Goal: Task Accomplishment & Management: Use online tool/utility

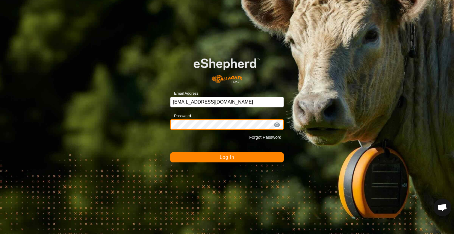
click at [170, 152] on button "Log In" at bounding box center [226, 157] width 113 height 10
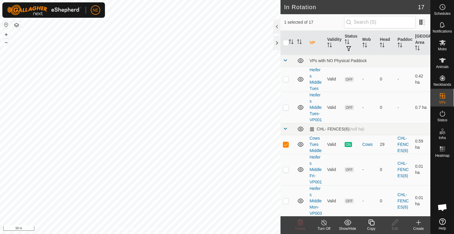
click at [372, 225] on icon at bounding box center [370, 221] width 7 height 7
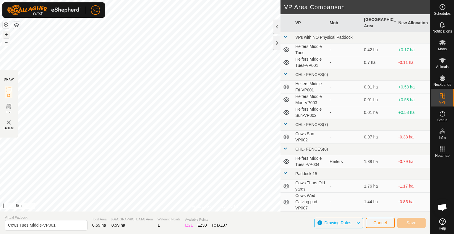
click at [6, 35] on button "+" at bounding box center [6, 34] width 7 height 7
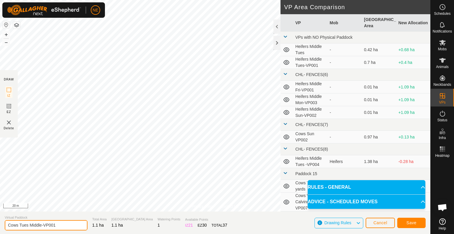
click at [28, 226] on input "Cows Tues Middle-VP001" at bounding box center [46, 225] width 83 height 10
type input "Cows Wed Middle-VP001"
click at [410, 223] on span "Save" at bounding box center [411, 222] width 10 height 5
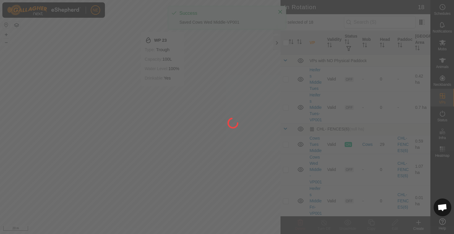
click at [146, 48] on div "NE Schedules Notifications Mobs Animals Neckbands VPs Status Infra Heatmap Help…" at bounding box center [227, 117] width 454 height 234
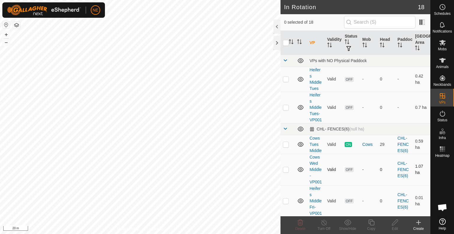
checkbox input "true"
click at [308, 233] on html "NE Schedules Notifications Mobs Animals Neckbands VPs Status Infra Heatmap Help…" at bounding box center [227, 117] width 454 height 234
click at [371, 224] on icon at bounding box center [370, 221] width 7 height 7
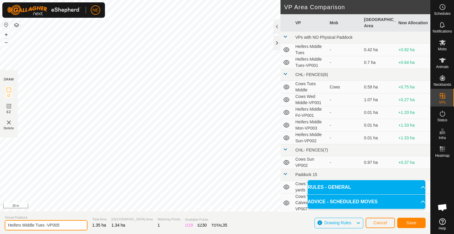
click at [44, 226] on input "Heifers Middle Tues -VP005" at bounding box center [46, 225] width 83 height 10
type input "Heifers Middle Wed -VP005"
click at [417, 224] on button "Save" at bounding box center [411, 222] width 28 height 10
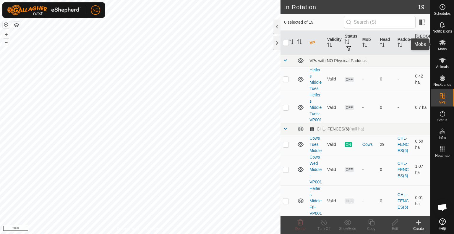
click at [444, 46] on icon at bounding box center [441, 42] width 7 height 7
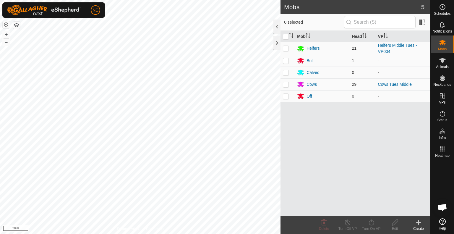
click at [286, 49] on p-checkbox at bounding box center [286, 48] width 6 height 5
checkbox input "true"
click at [372, 225] on icon at bounding box center [370, 221] width 7 height 7
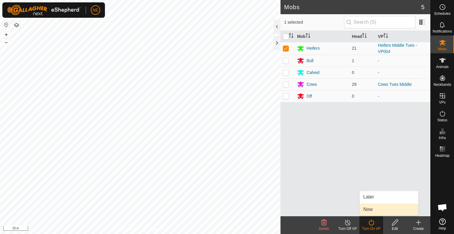
click at [366, 211] on link "Now" at bounding box center [388, 209] width 58 height 12
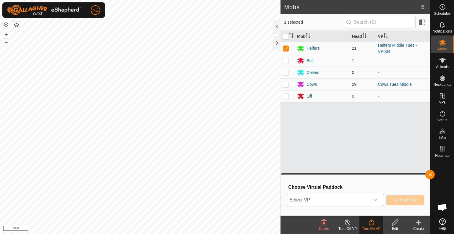
click at [377, 198] on icon "dropdown trigger" at bounding box center [375, 199] width 5 height 5
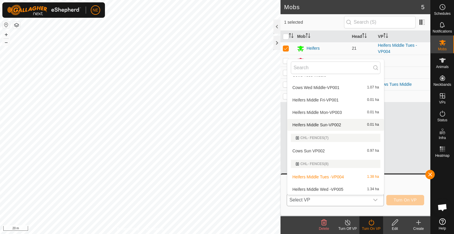
scroll to position [71, 0]
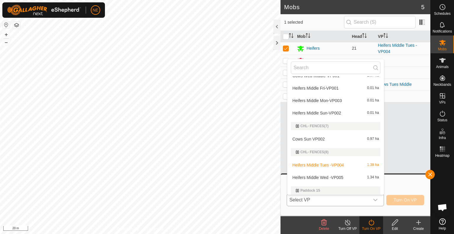
click at [323, 175] on li "Heifers Middle Wed -VP005 1.34 ha" at bounding box center [335, 177] width 97 height 12
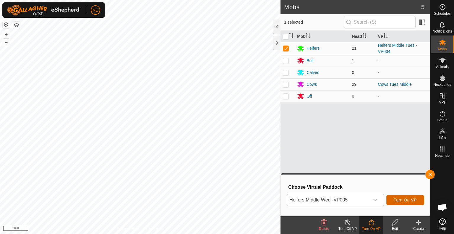
click at [401, 202] on span "Turn On VP" at bounding box center [404, 199] width 23 height 5
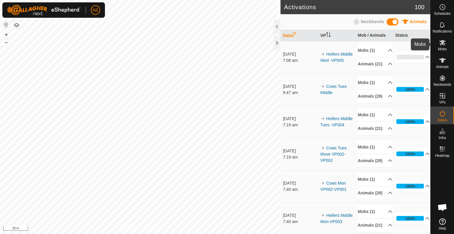
click at [446, 43] on es-mob-svg-icon at bounding box center [442, 42] width 11 height 9
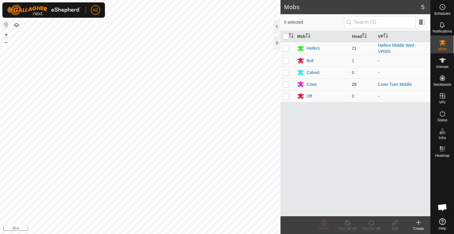
click at [287, 84] on p-checkbox at bounding box center [286, 84] width 6 height 5
checkbox input "true"
click at [368, 221] on icon at bounding box center [370, 221] width 7 height 7
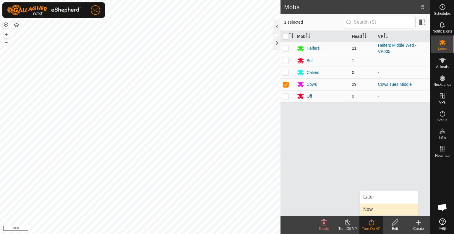
click at [370, 208] on link "Now" at bounding box center [388, 209] width 58 height 12
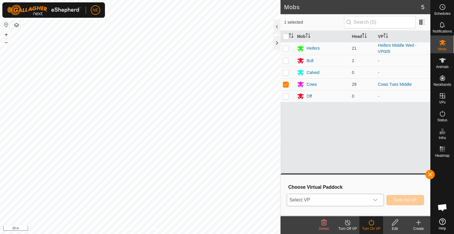
click at [377, 201] on icon "dropdown trigger" at bounding box center [375, 199] width 5 height 5
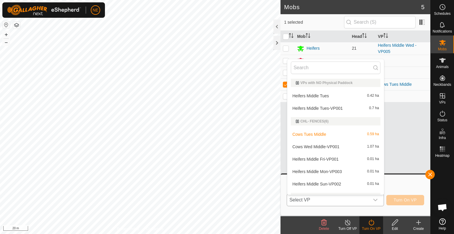
click at [327, 146] on li "Cows Wed Middle-VP001 1.07 ha" at bounding box center [335, 147] width 97 height 12
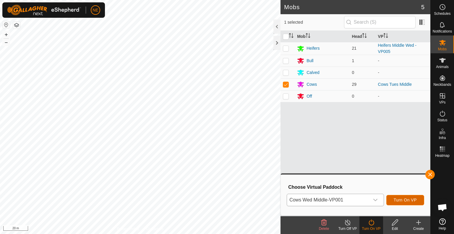
click at [411, 195] on button "Turn On VP" at bounding box center [405, 200] width 38 height 10
